Goal: Task Accomplishment & Management: Complete application form

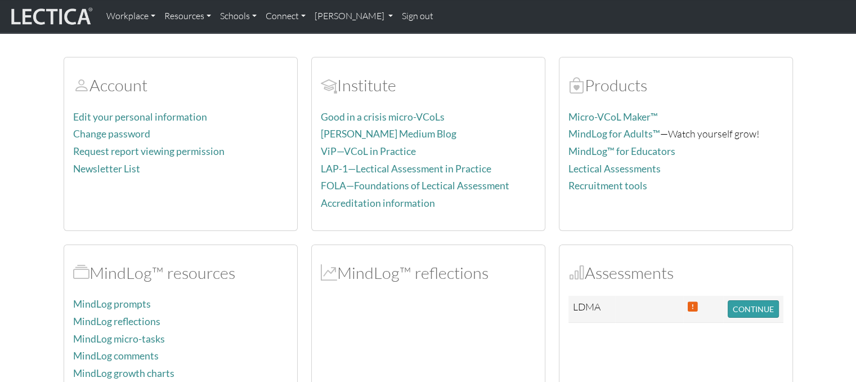
scroll to position [113, 0]
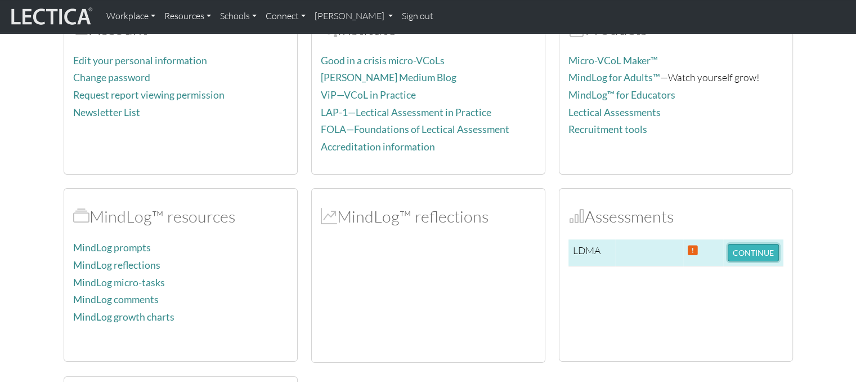
click at [758, 249] on button "CONTINUE" at bounding box center [753, 252] width 51 height 17
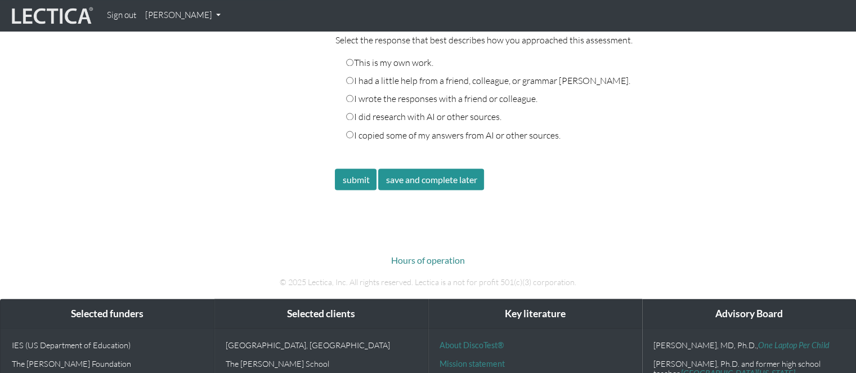
scroll to position [2026, 0]
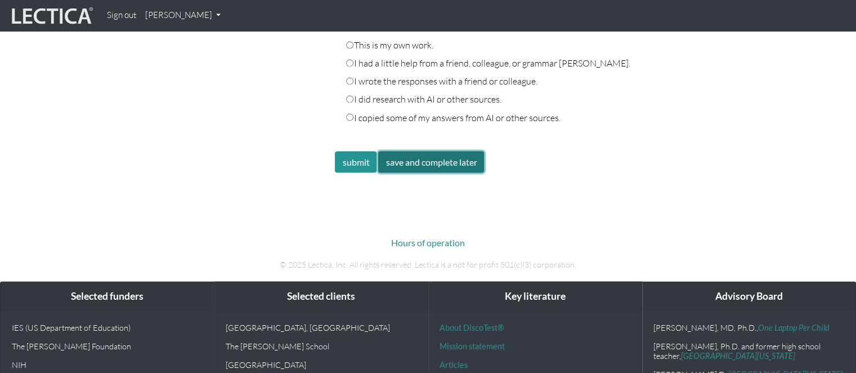
click at [463, 151] on button "save and complete later" at bounding box center [431, 161] width 106 height 21
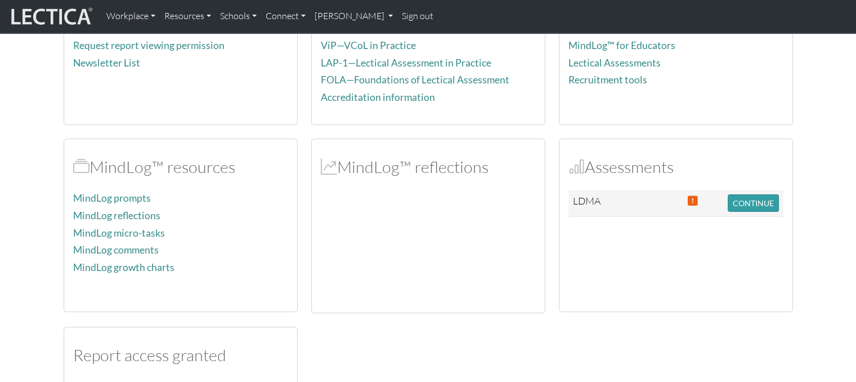
scroll to position [169, 0]
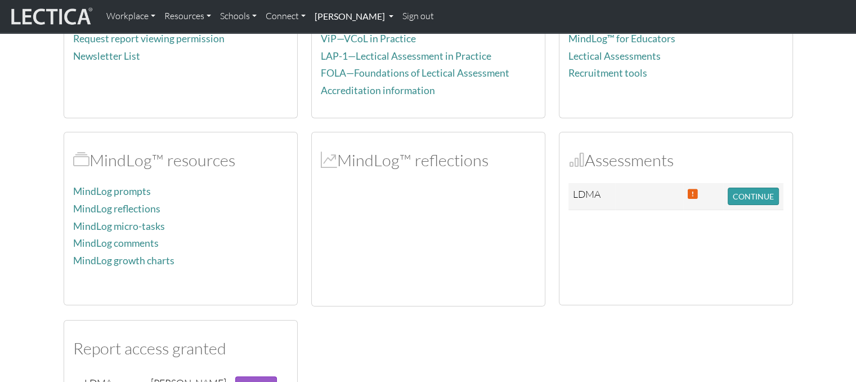
click at [349, 20] on link "[PERSON_NAME]" at bounding box center [354, 17] width 88 height 24
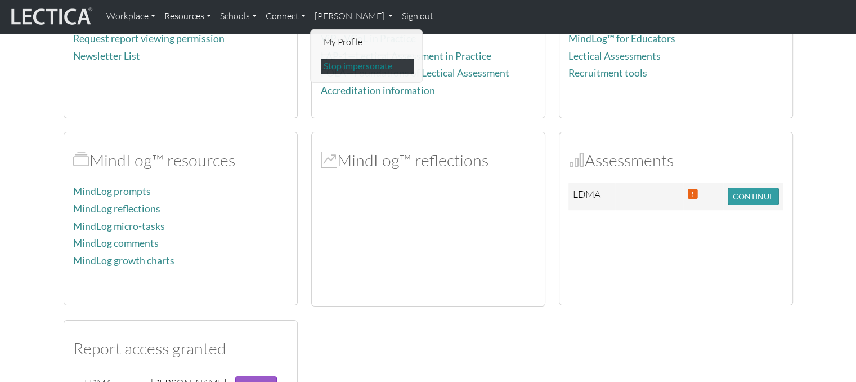
click at [347, 69] on link "Stop impersonate" at bounding box center [367, 66] width 93 height 15
